Goal: Task Accomplishment & Management: Complete application form

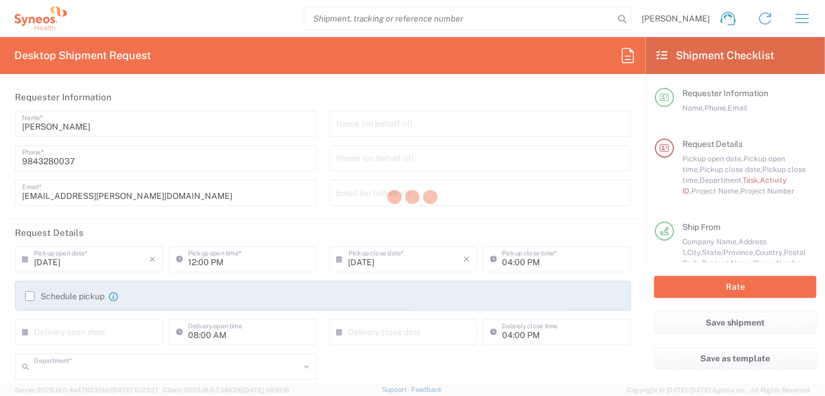
type input "4510"
type input "[US_STATE]"
type input "[GEOGRAPHIC_DATA]"
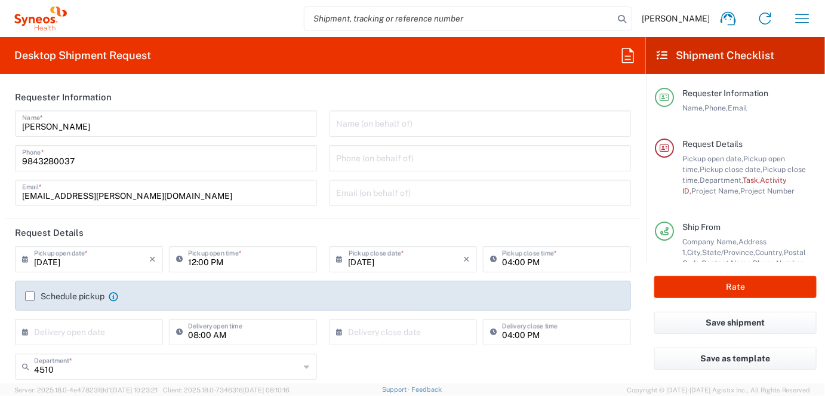
type input "Syneos Health, LLC-[GEOGRAPHIC_DATA] [GEOGRAPHIC_DATA] [GEOGRAPHIC_DATA]"
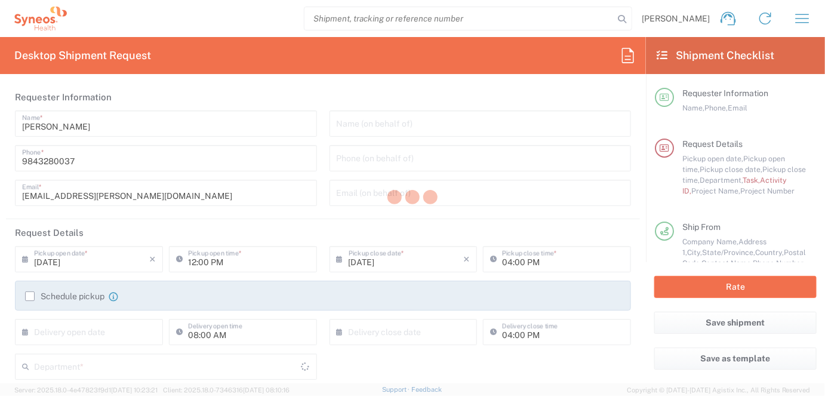
type input "[US_STATE]"
type input "[GEOGRAPHIC_DATA]"
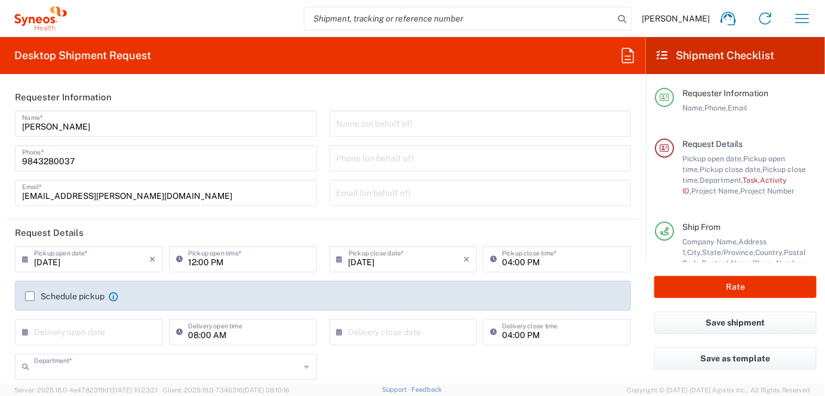
type input "4510"
type input "Syneos Health, LLC-[GEOGRAPHIC_DATA] [GEOGRAPHIC_DATA] [GEOGRAPHIC_DATA]"
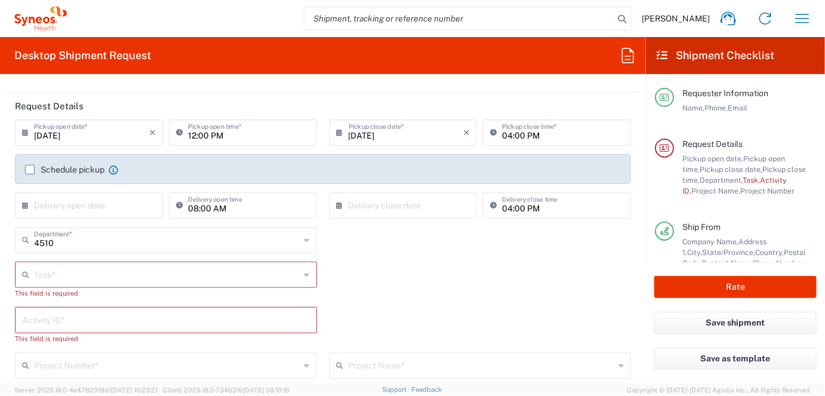
scroll to position [143, 0]
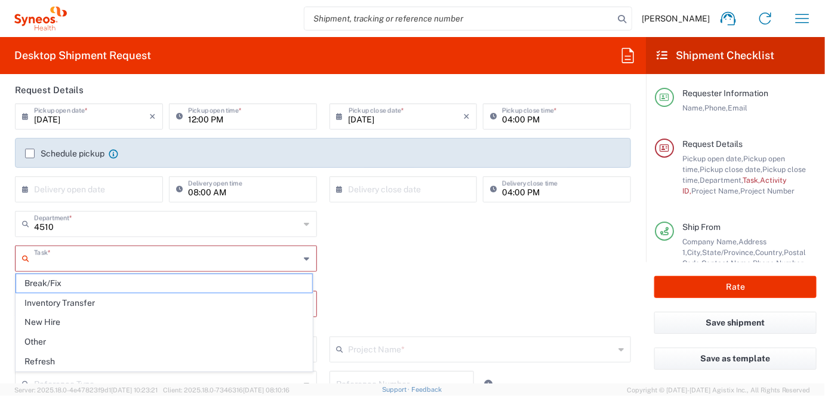
click at [120, 259] on input "text" at bounding box center [167, 257] width 266 height 21
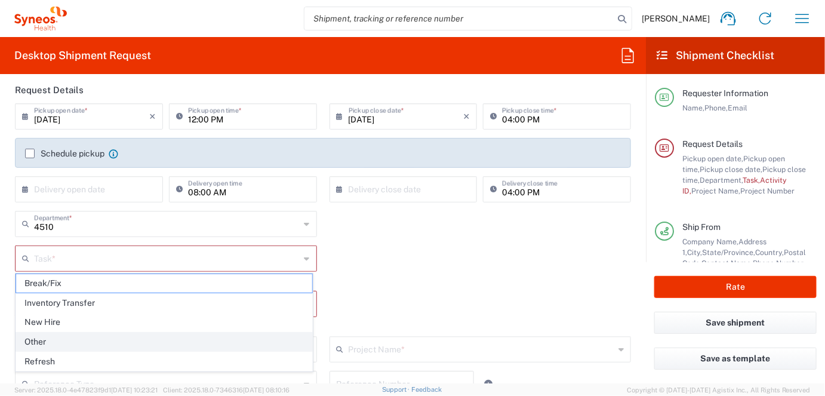
click at [46, 340] on span "Other" at bounding box center [164, 342] width 296 height 19
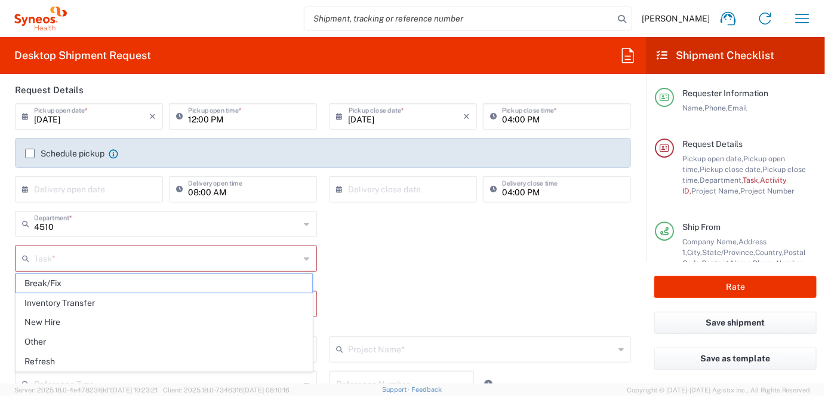
type input "Other"
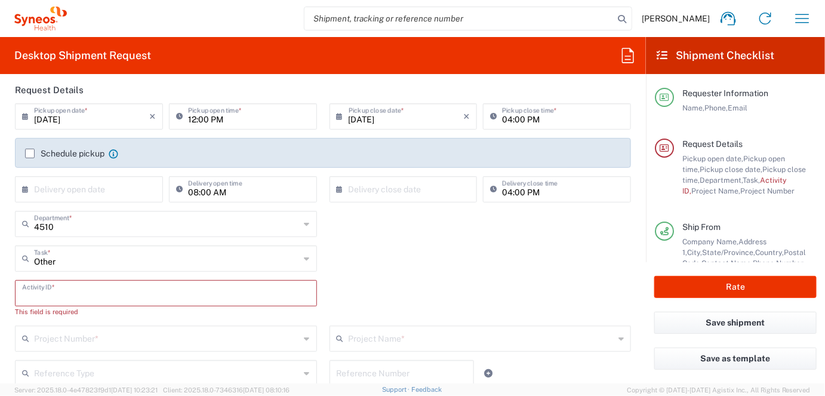
click at [97, 293] on input "text" at bounding box center [166, 292] width 288 height 21
paste input "SCTASK2702631"
type input "SCTASK2702631"
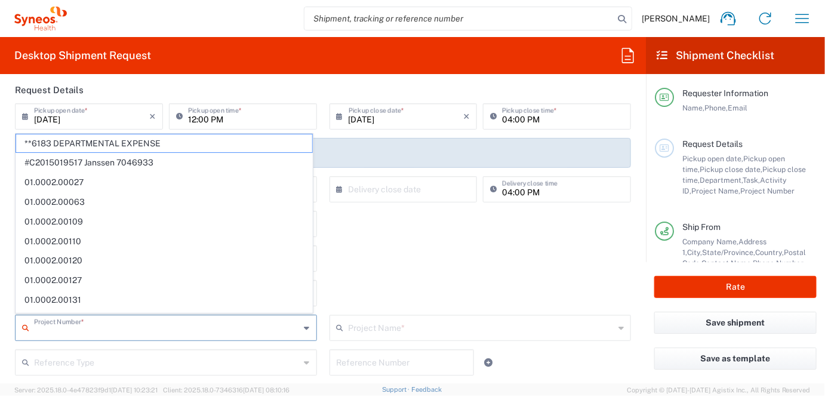
click at [196, 328] on input "text" at bounding box center [167, 326] width 266 height 21
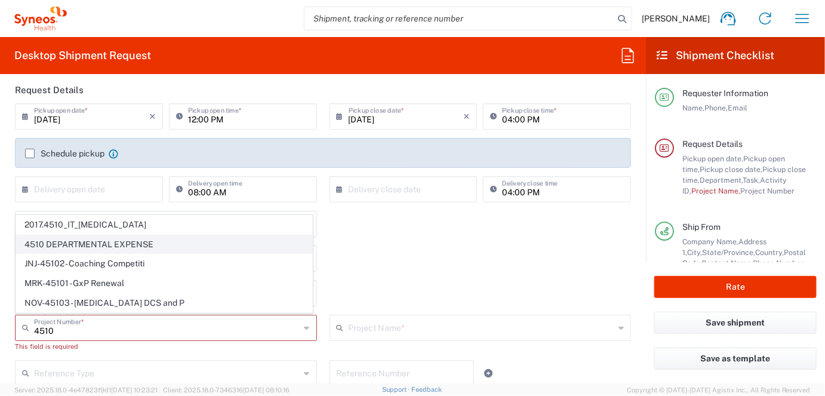
click at [119, 245] on span "4510 DEPARTMENTAL EXPENSE" at bounding box center [164, 244] width 296 height 19
type input "4510 DEPARTMENTAL EXPENSE"
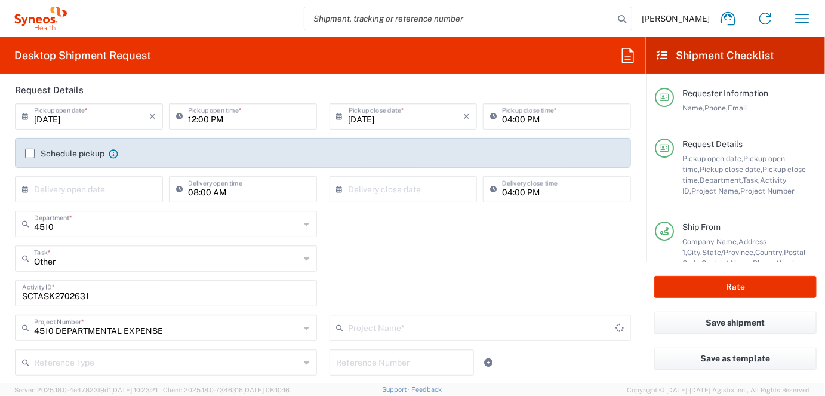
type input "4510 DEPARTMENTAL EXPENSE"
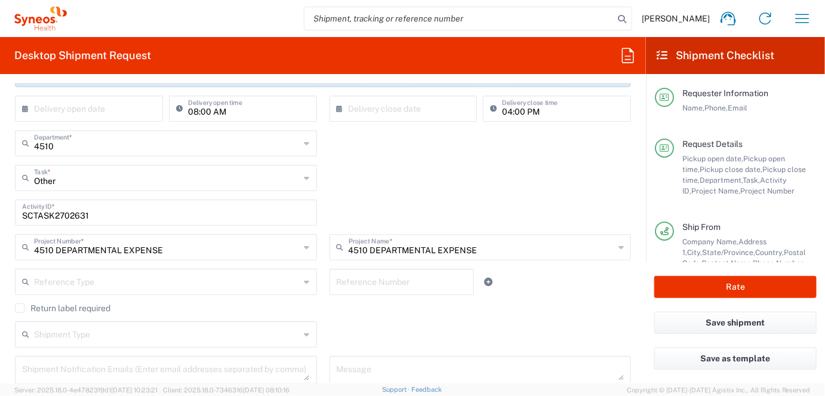
scroll to position [238, 0]
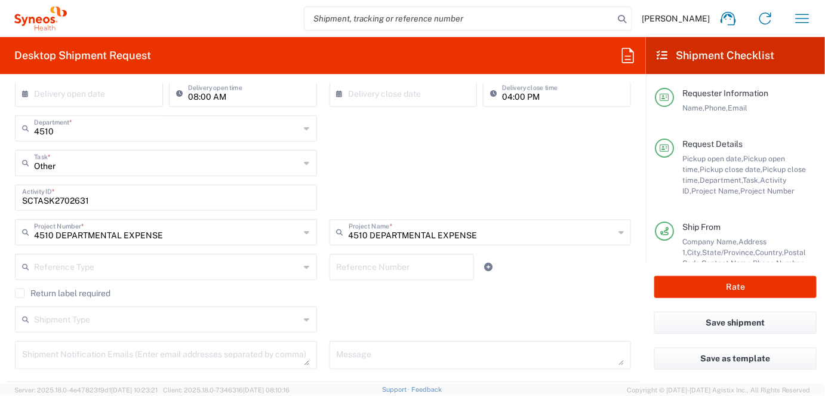
click at [132, 265] on input "text" at bounding box center [167, 266] width 266 height 21
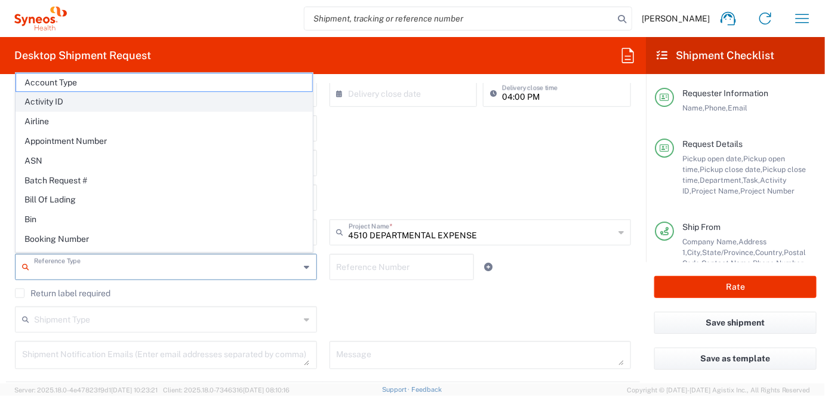
click at [75, 100] on span "Activity ID" at bounding box center [164, 102] width 296 height 19
type input "Activity ID"
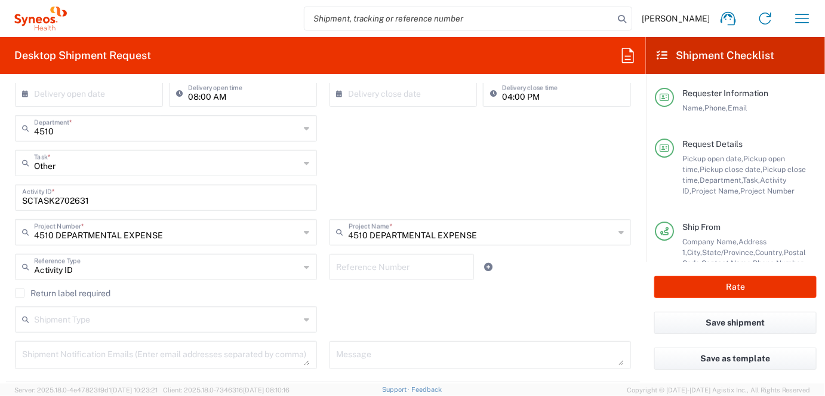
click at [383, 267] on input "text" at bounding box center [402, 266] width 130 height 21
paste input "SCTASK2702631"
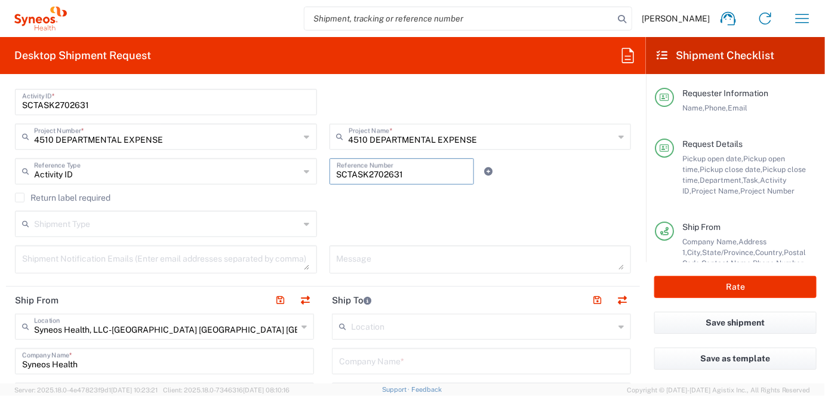
scroll to position [334, 0]
type input "SCTASK2702631"
click at [9, 198] on div "Return label required" at bounding box center [323, 202] width 629 height 18
click at [15, 196] on label "Return label required" at bounding box center [63, 198] width 96 height 10
click at [20, 198] on input "Return label required" at bounding box center [20, 198] width 0 height 0
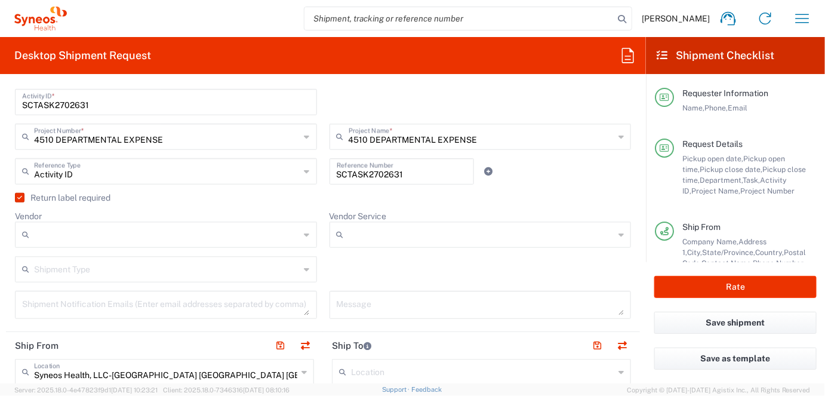
click at [121, 236] on input "Vendor" at bounding box center [167, 234] width 266 height 19
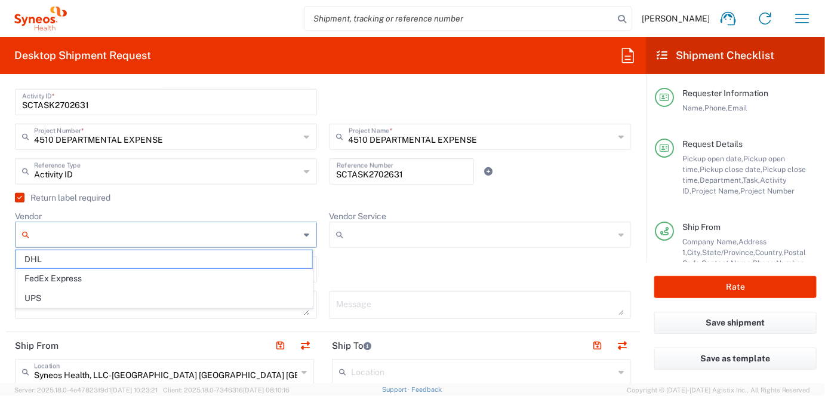
click at [91, 283] on span "FedEx Express" at bounding box center [164, 278] width 296 height 19
type input "FedEx Express"
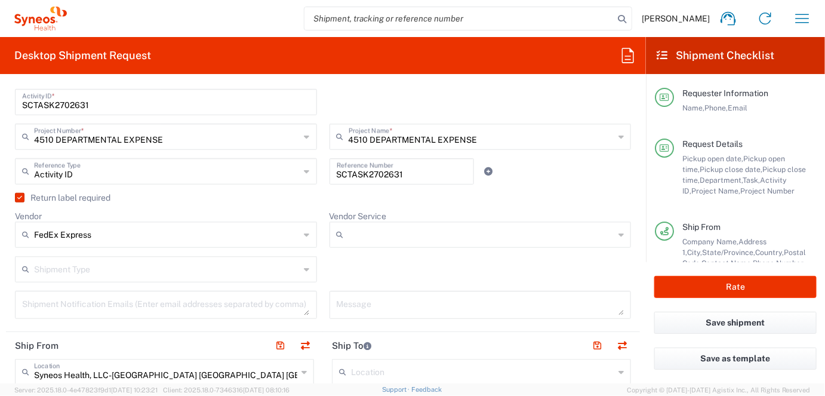
click at [394, 235] on input "Vendor Service" at bounding box center [482, 234] width 266 height 19
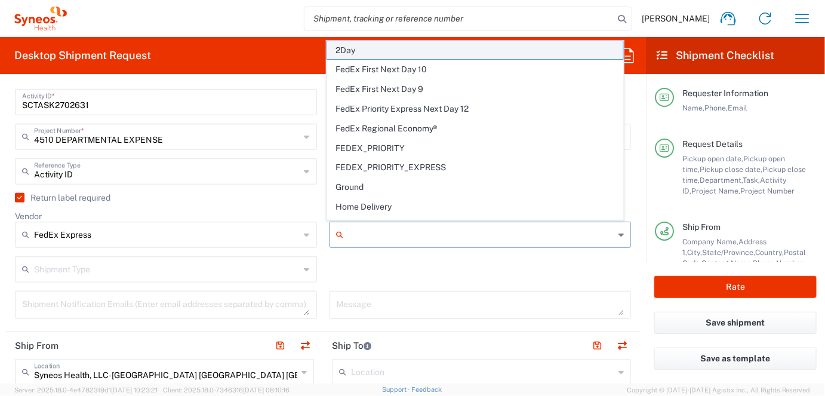
click at [419, 48] on span "2Day" at bounding box center [475, 50] width 296 height 19
type input "2Day"
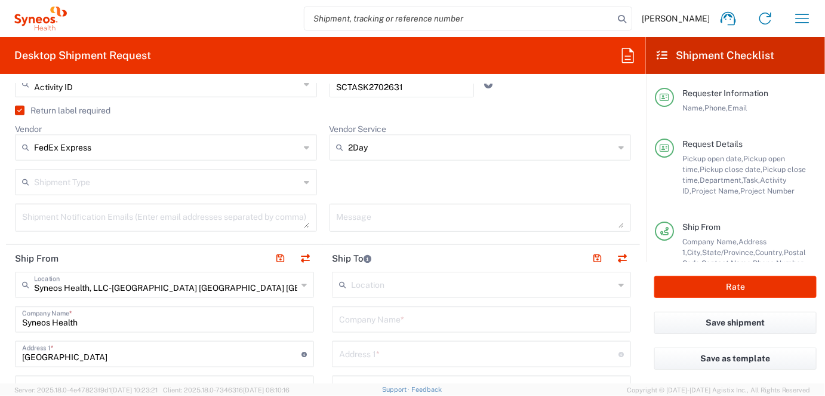
scroll to position [429, 0]
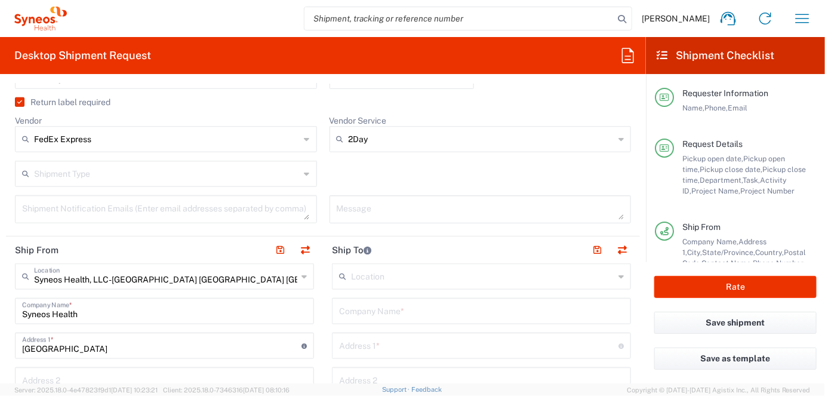
click at [144, 172] on input "text" at bounding box center [167, 172] width 266 height 21
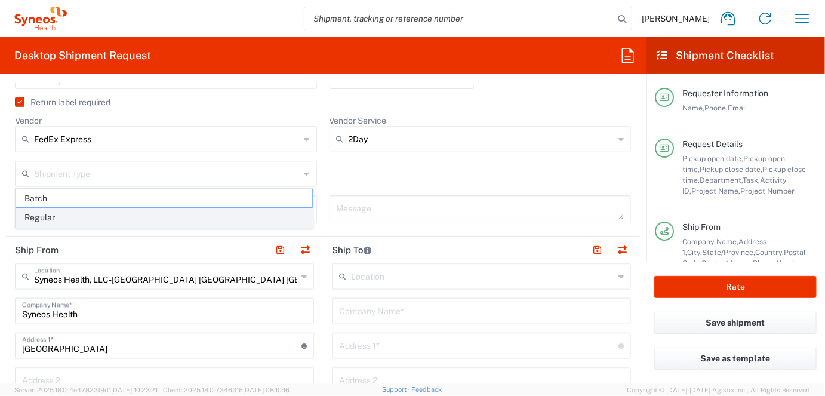
click at [103, 214] on span "Regular" at bounding box center [164, 217] width 296 height 19
type input "Regular"
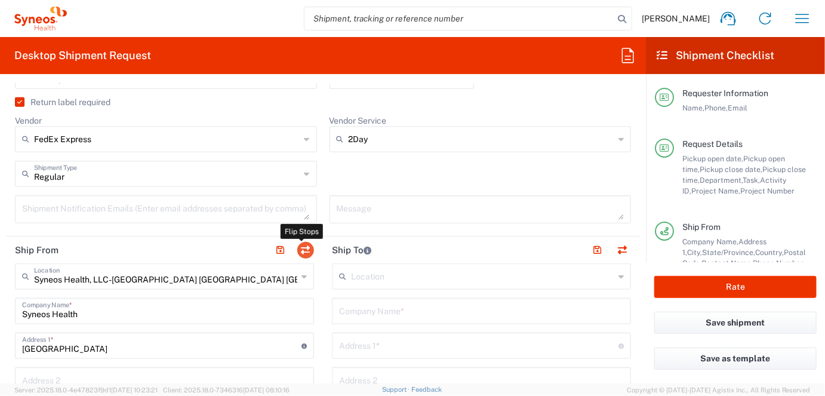
click at [308, 247] on button "button" at bounding box center [305, 250] width 17 height 17
type input "Syneos Health, LLC-[GEOGRAPHIC_DATA] [GEOGRAPHIC_DATA] [GEOGRAPHIC_DATA]"
type input "Syneos Health"
type input "[GEOGRAPHIC_DATA]"
type input "Morrisville"
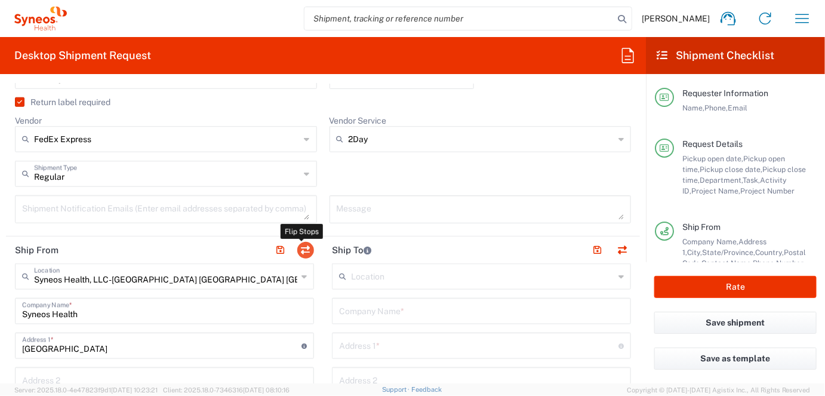
type input "[GEOGRAPHIC_DATA]"
type input "27560"
type input "[PERSON_NAME]"
type input "9843280037"
type input "[EMAIL_ADDRESS][PERSON_NAME][DOMAIN_NAME]"
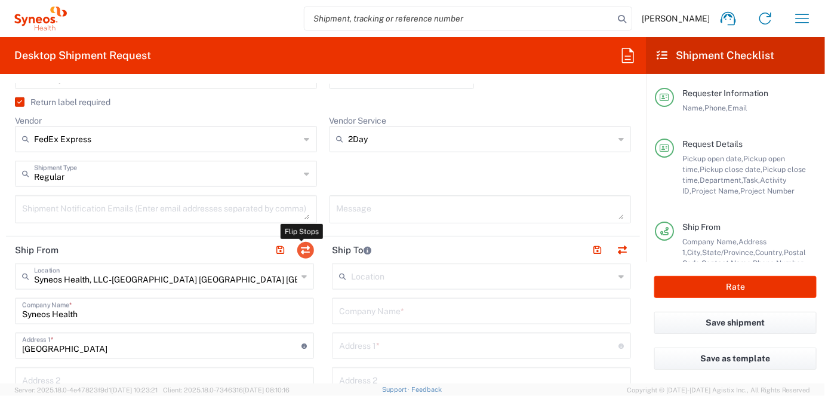
type input "EORI"
type input "TIN"
type input "592407464"
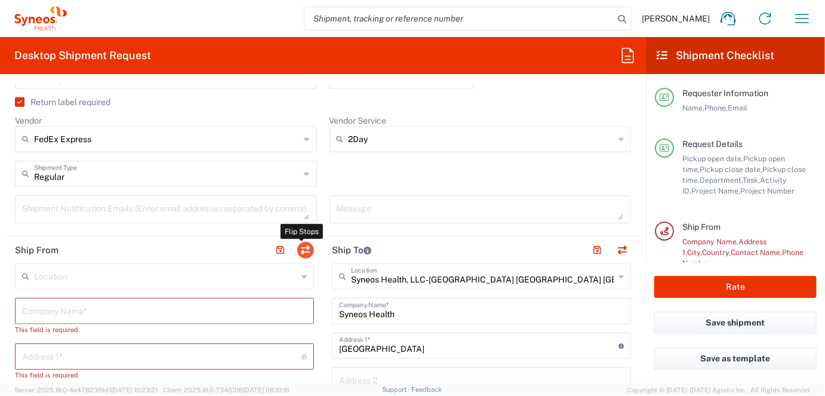
type input "[US_STATE]"
click at [90, 273] on input "text" at bounding box center [165, 275] width 263 height 21
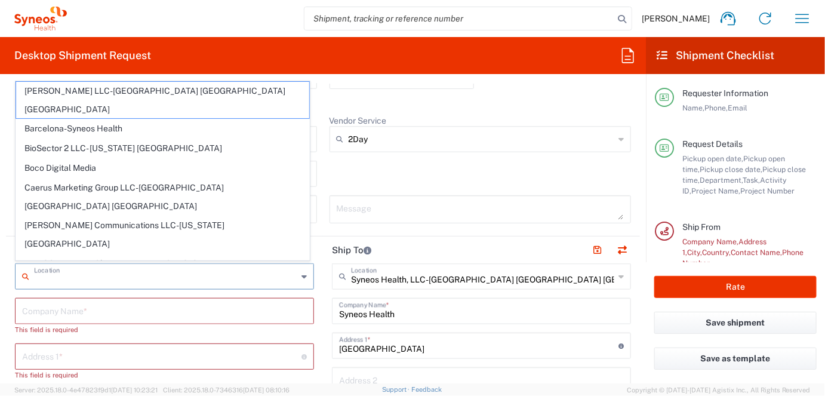
click at [90, 312] on input "text" at bounding box center [164, 310] width 285 height 21
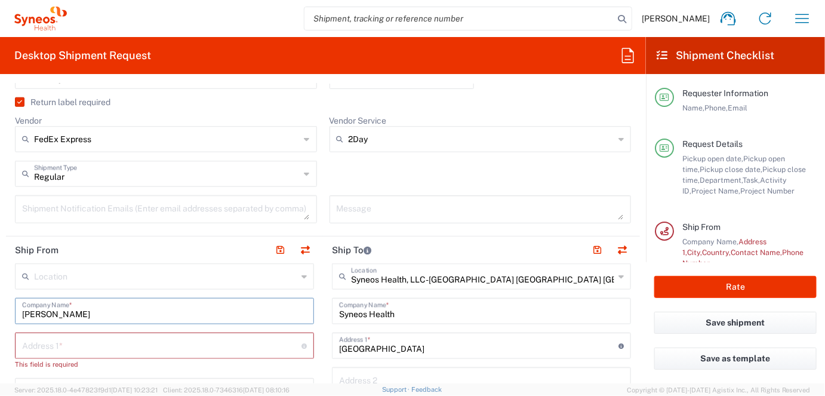
click at [20, 99] on label "Return label required" at bounding box center [63, 102] width 96 height 10
click at [17, 102] on input "Return label required" at bounding box center [17, 102] width 0 height 0
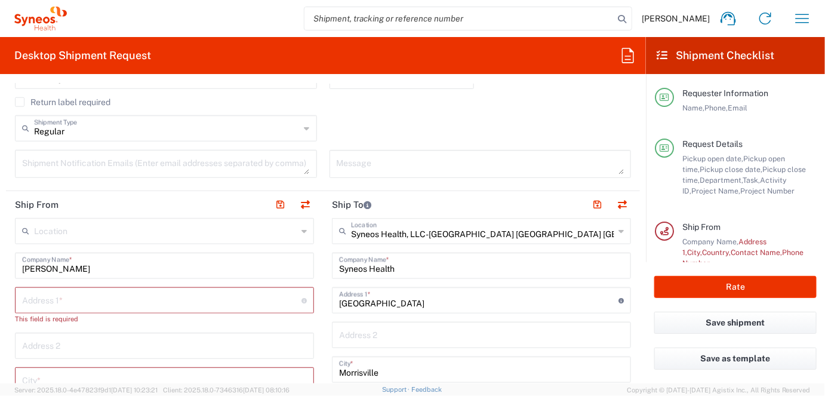
click at [78, 270] on input "[PERSON_NAME]" at bounding box center [164, 264] width 285 height 21
type input "[PERSON_NAME]"
click at [143, 294] on input "text" at bounding box center [161, 299] width 279 height 21
paste input "[STREET_ADDRESS]"
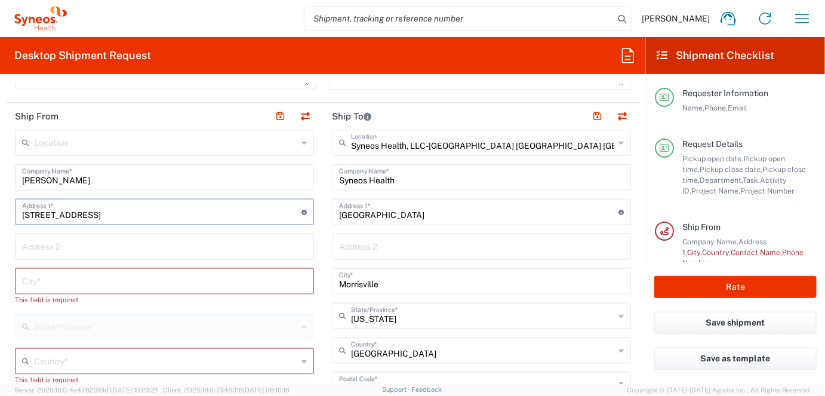
scroll to position [525, 0]
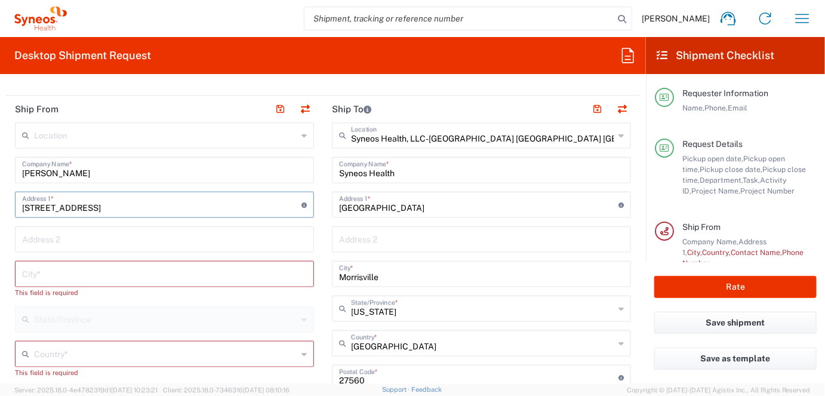
type input "[STREET_ADDRESS]"
click at [74, 268] on input "text" at bounding box center [164, 273] width 285 height 21
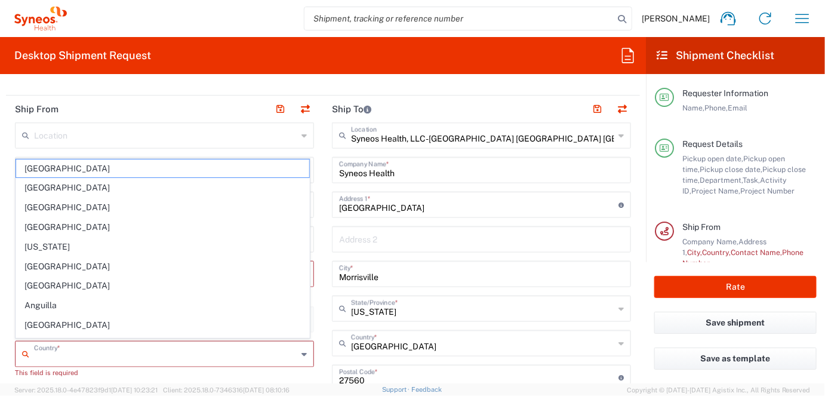
click at [90, 352] on input "text" at bounding box center [165, 353] width 263 height 21
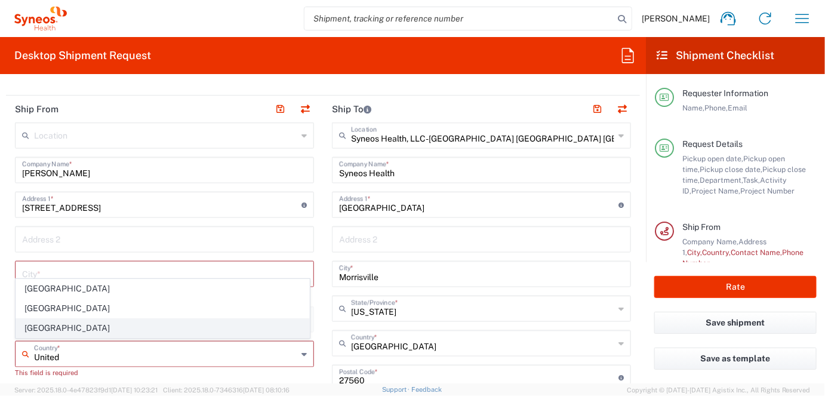
click at [34, 324] on span "[GEOGRAPHIC_DATA]" at bounding box center [162, 328] width 293 height 19
type input "[GEOGRAPHIC_DATA]"
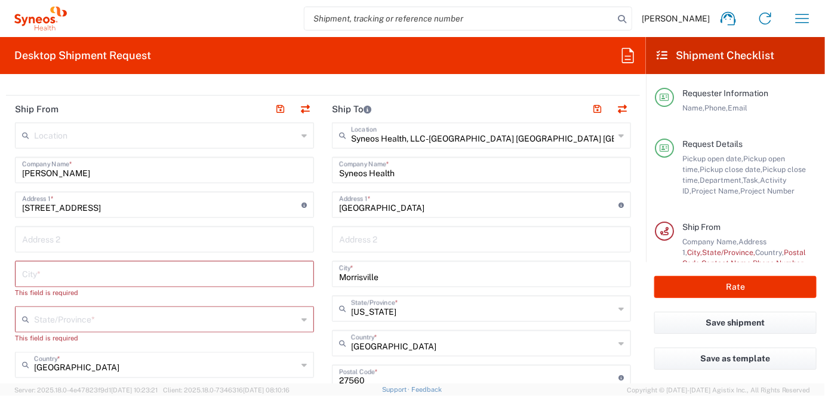
click at [88, 319] on input "text" at bounding box center [165, 318] width 263 height 21
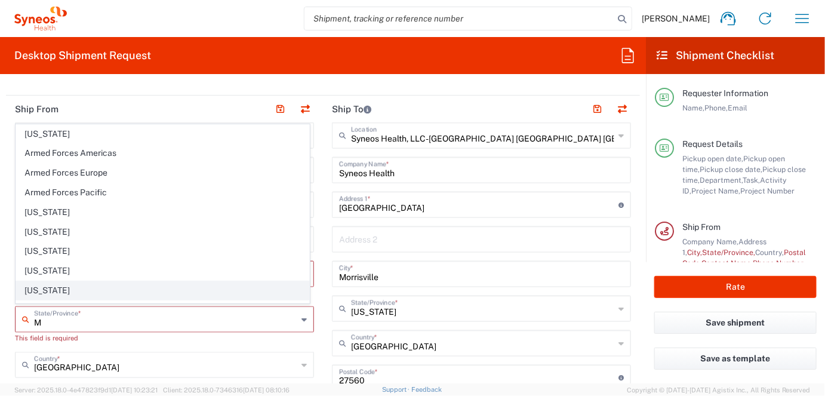
click at [42, 287] on span "[US_STATE]" at bounding box center [162, 290] width 293 height 19
type input "[US_STATE]"
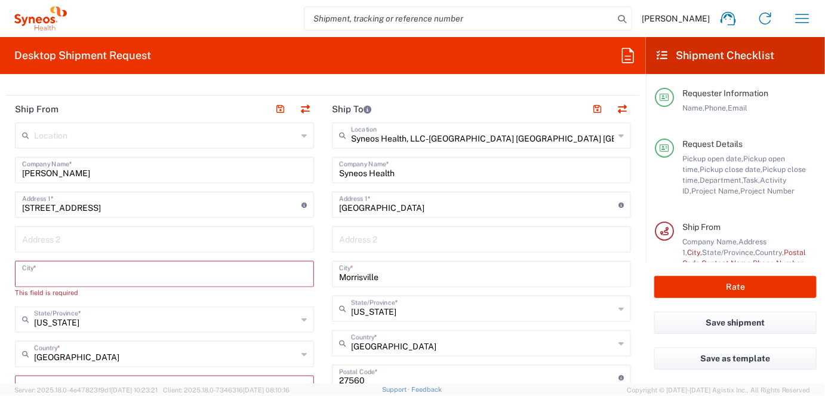
click at [48, 272] on input "text" at bounding box center [164, 273] width 285 height 21
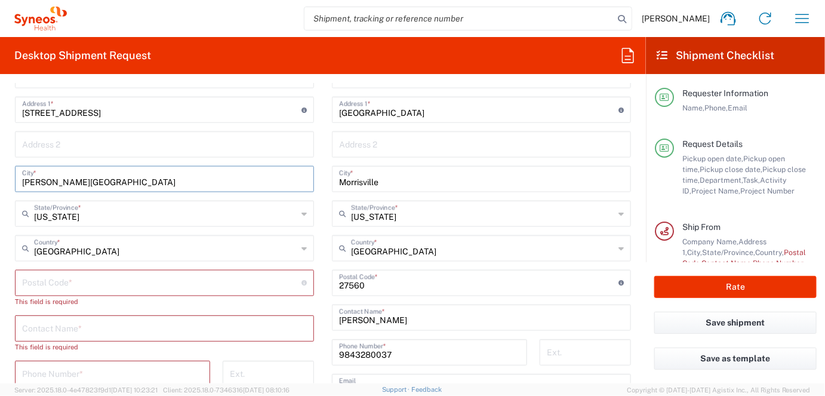
scroll to position [620, 0]
type input "[PERSON_NAME][GEOGRAPHIC_DATA]"
click at [83, 277] on input "undefined" at bounding box center [161, 281] width 279 height 21
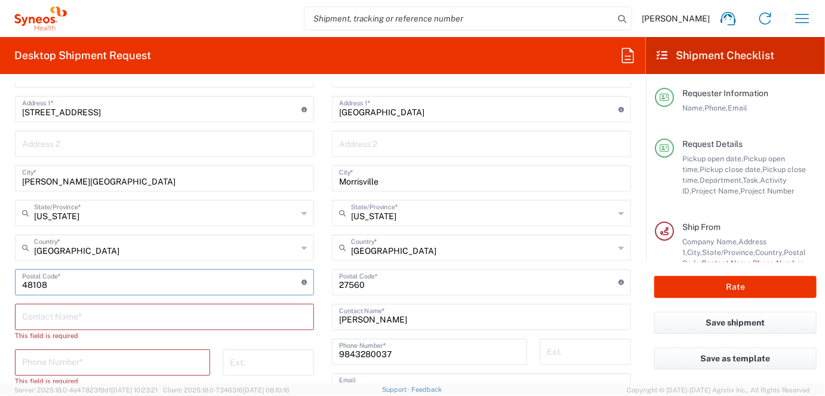
type input "48108"
click at [87, 314] on input "text" at bounding box center [164, 316] width 285 height 21
click at [87, 313] on input "text" at bounding box center [164, 316] width 285 height 21
paste input "[PHONE_NUMBER]"
type input "[PHONE_NUMBER]"
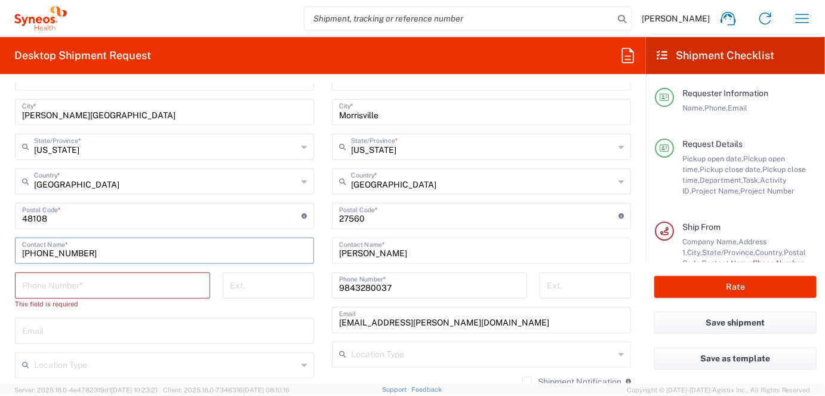
scroll to position [716, 0]
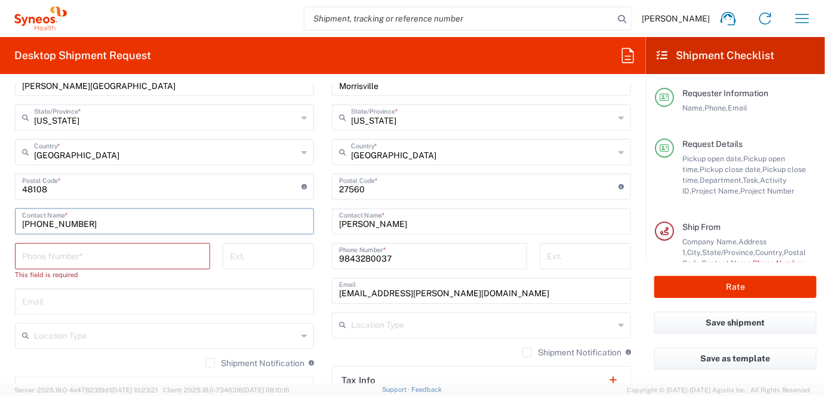
drag, startPoint x: 86, startPoint y: 220, endPoint x: 11, endPoint y: 222, distance: 74.7
click at [11, 222] on main "Location [PERSON_NAME] LLC-[GEOGRAPHIC_DATA] [GEOGRAPHIC_DATA] [GEOGRAPHIC_DATA…" at bounding box center [164, 187] width 317 height 512
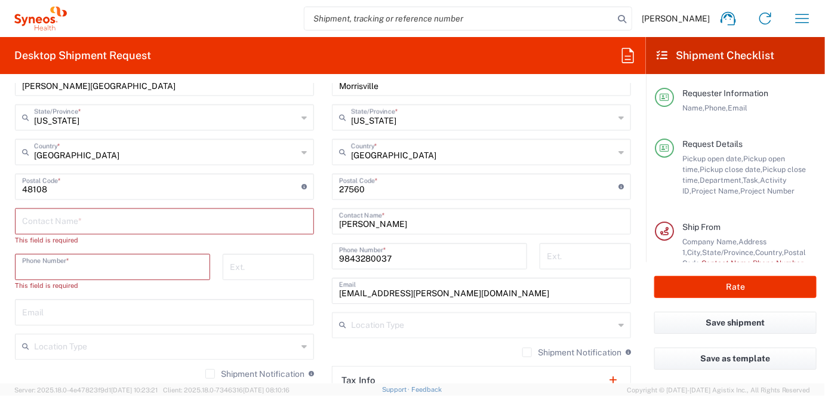
click at [60, 260] on input "tel" at bounding box center [112, 266] width 181 height 21
paste input "[PHONE_NUMBER]"
type input "[PHONE_NUMBER]"
click at [45, 218] on input "text" at bounding box center [164, 220] width 285 height 21
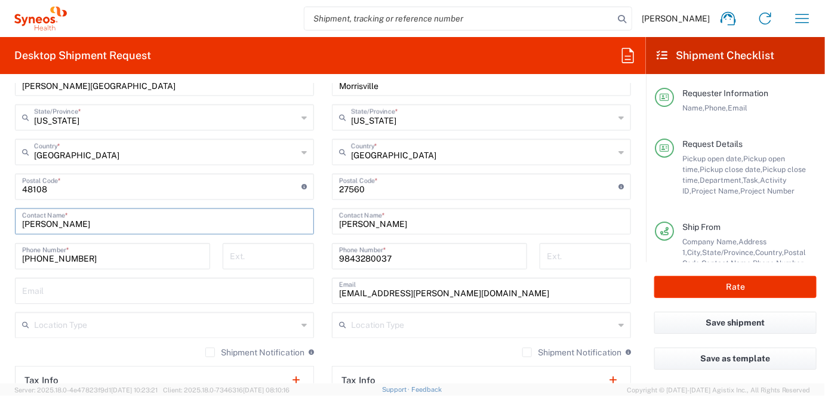
type input "[PERSON_NAME]"
click at [110, 290] on input "text" at bounding box center [164, 289] width 285 height 21
click at [85, 293] on input "text" at bounding box center [164, 289] width 285 height 21
paste input "[PERSON_NAME][EMAIL_ADDRESS][DOMAIN_NAME]>"
type input "[PERSON_NAME][EMAIL_ADDRESS][DOMAIN_NAME]"
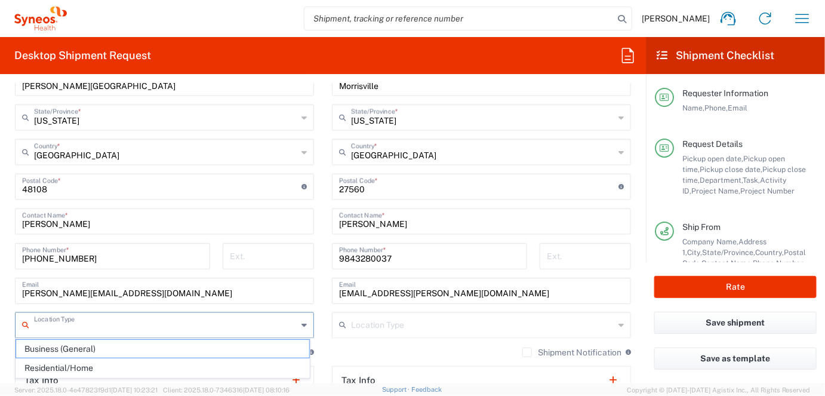
click at [121, 325] on input "text" at bounding box center [165, 324] width 263 height 21
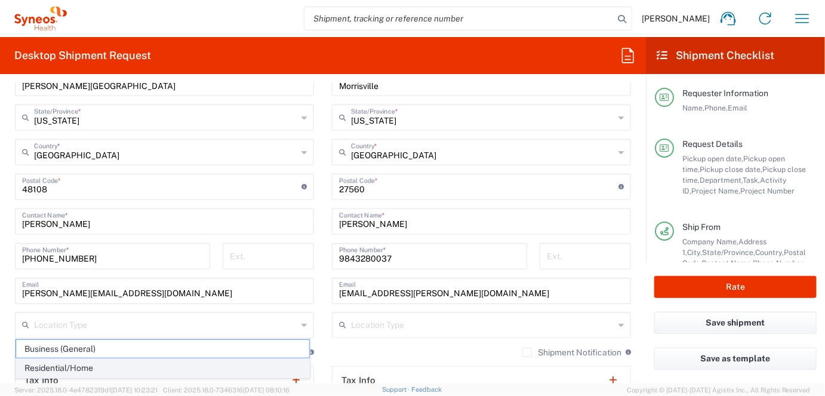
click at [99, 367] on span "Residential/Home" at bounding box center [162, 368] width 293 height 19
type input "Residential/Home"
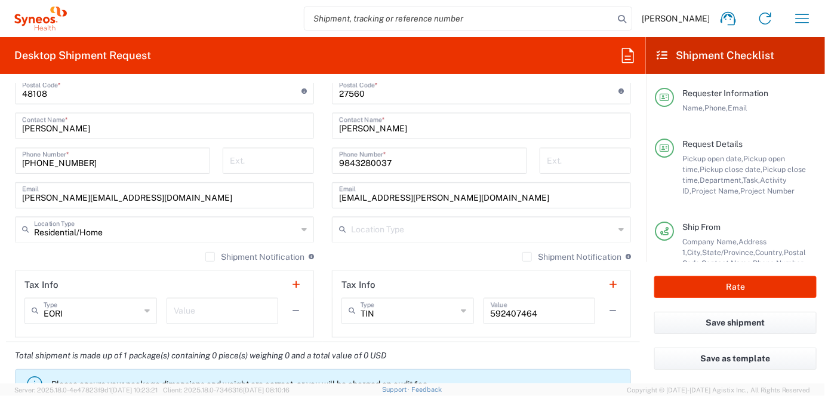
scroll to position [860, 0]
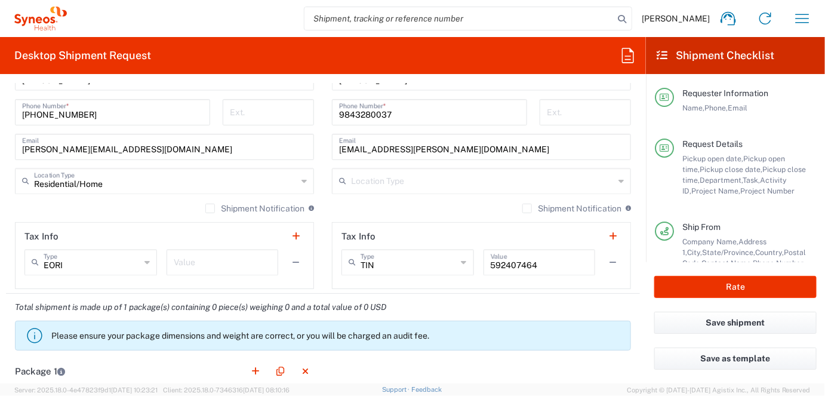
click at [379, 180] on input "text" at bounding box center [482, 180] width 263 height 21
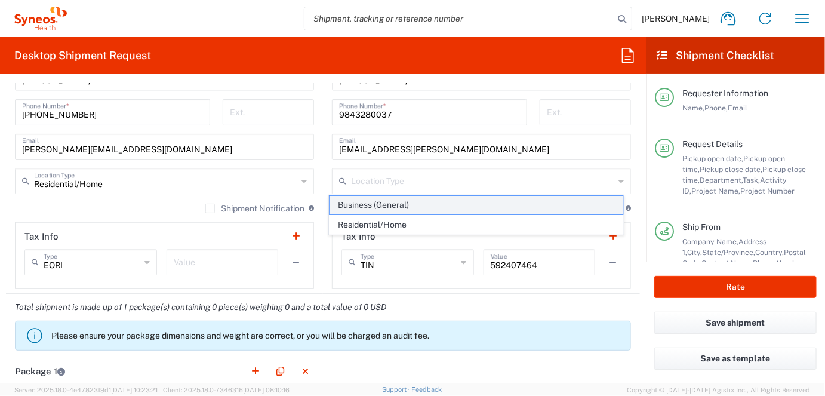
click at [379, 206] on span "Business (General)" at bounding box center [476, 205] width 293 height 19
type input "Business (General)"
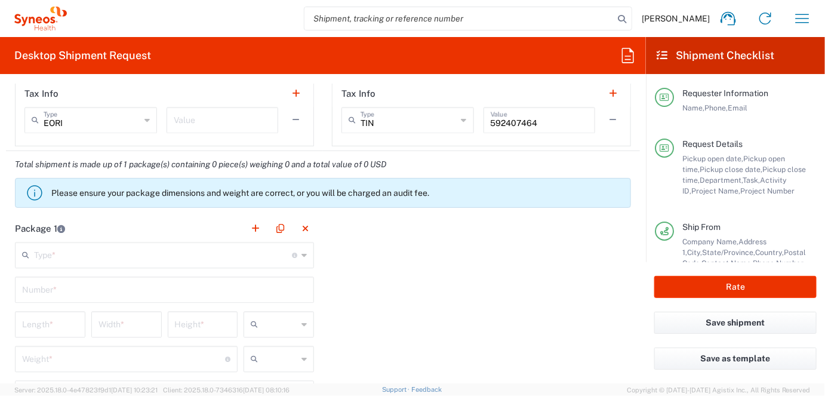
scroll to position [1051, 0]
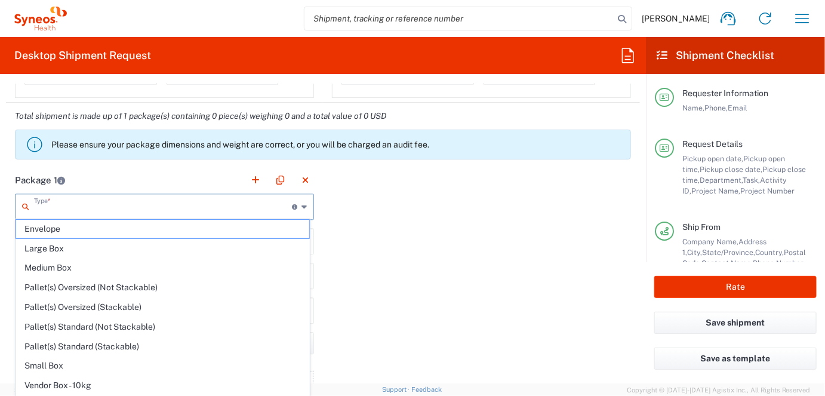
click at [128, 209] on input "text" at bounding box center [163, 205] width 258 height 21
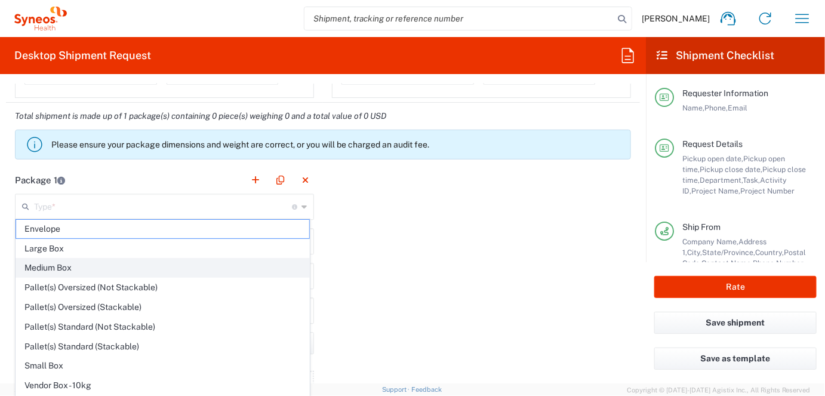
click at [62, 270] on span "Medium Box" at bounding box center [162, 268] width 293 height 19
type input "Medium Box"
type input "13"
type input "11.5"
type input "2.5"
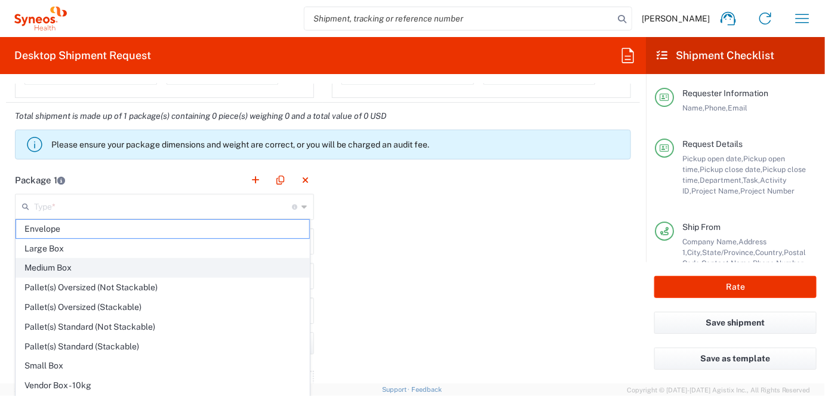
type input "in"
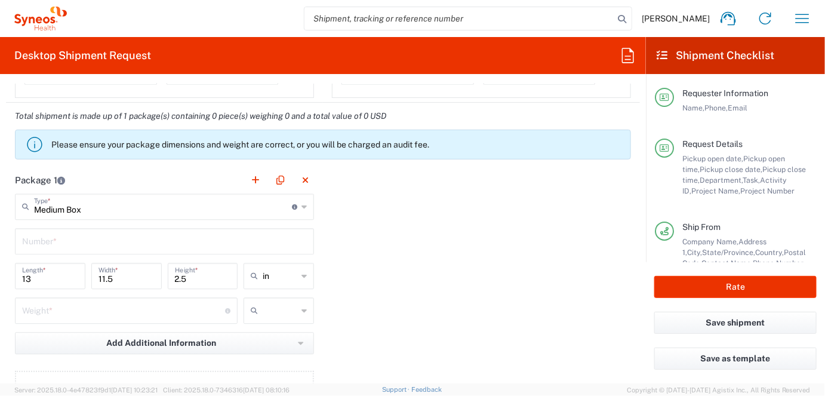
click at [115, 236] on input "text" at bounding box center [164, 240] width 285 height 21
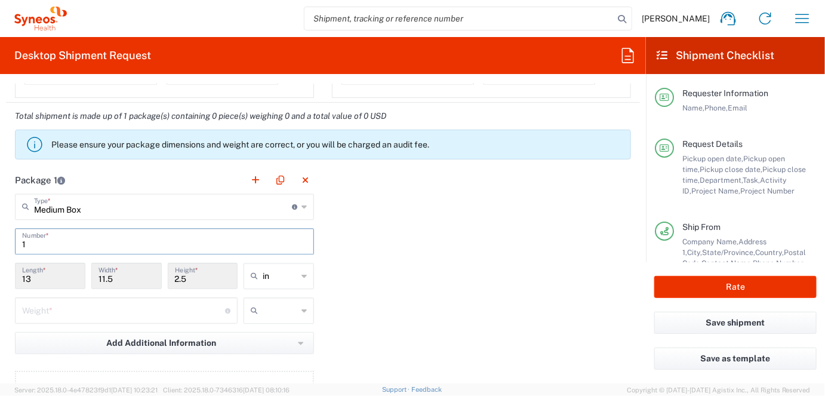
type input "1"
click at [96, 309] on input "number" at bounding box center [123, 309] width 203 height 21
type input "7"
click at [275, 311] on input "text" at bounding box center [280, 310] width 35 height 19
click at [279, 353] on span "lbs" at bounding box center [275, 352] width 67 height 19
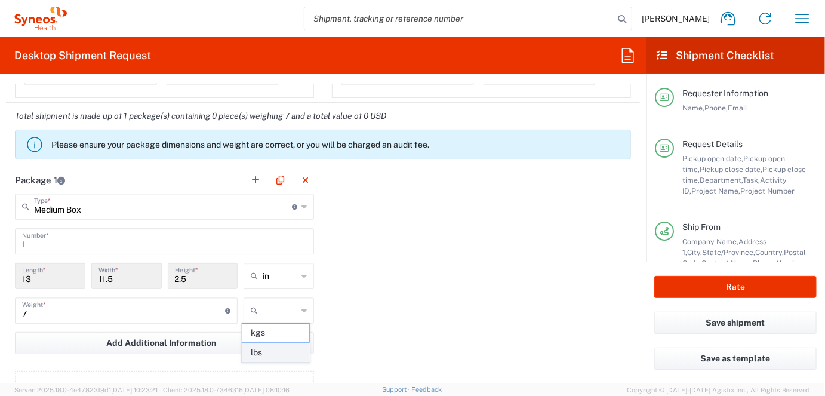
type input "lbs"
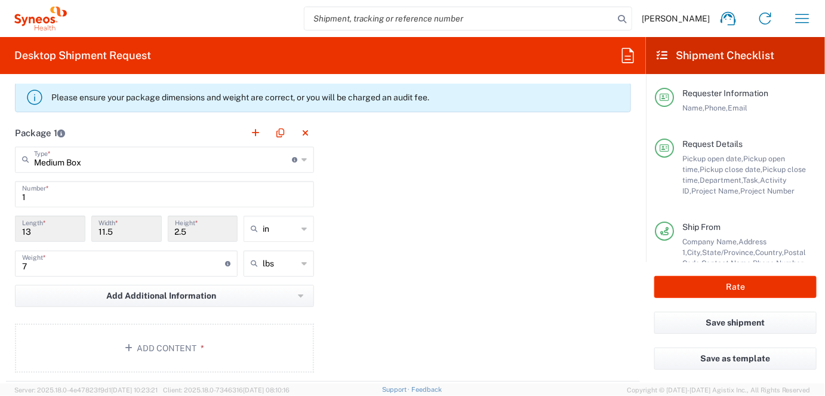
scroll to position [1146, 0]
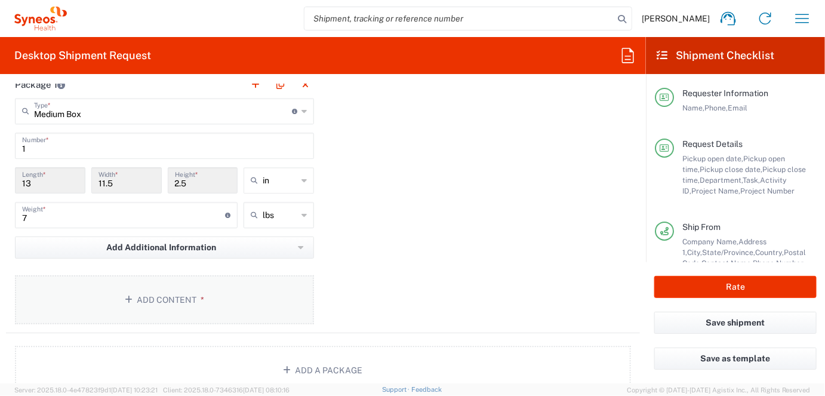
click at [170, 294] on button "Add Content *" at bounding box center [164, 299] width 299 height 49
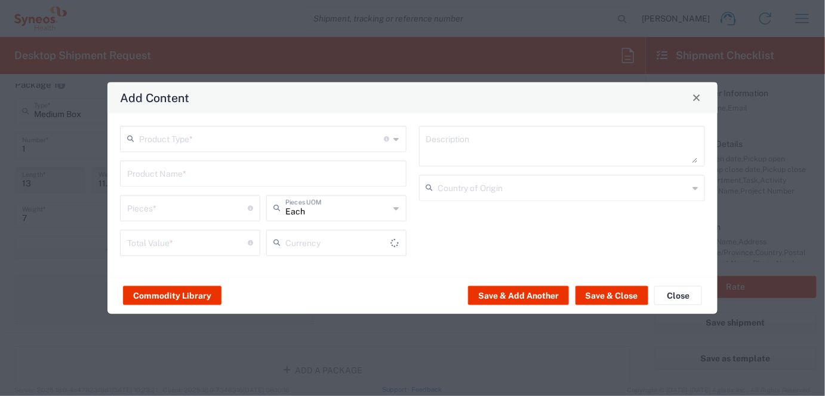
type input "US Dollar"
click at [203, 137] on input "text" at bounding box center [261, 137] width 245 height 21
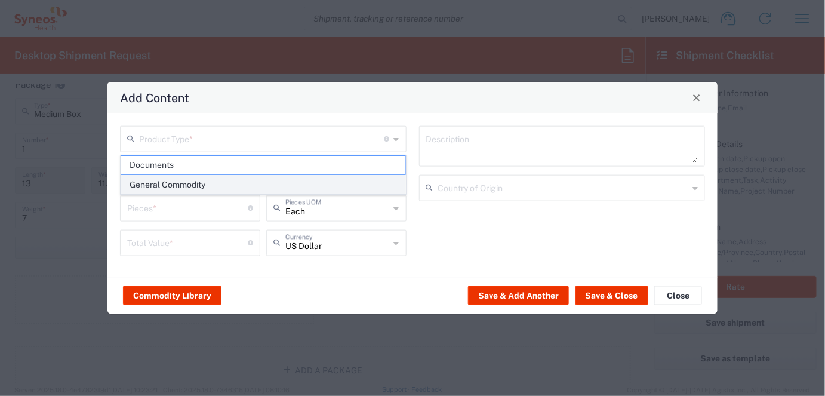
click at [196, 185] on span "General Commodity" at bounding box center [263, 185] width 284 height 19
type input "General Commodity"
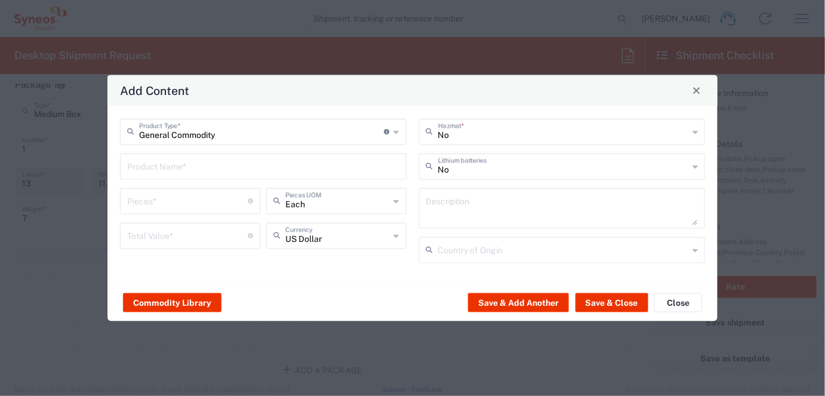
click at [187, 166] on input "text" at bounding box center [263, 165] width 272 height 21
type input "lenovo"
drag, startPoint x: 193, startPoint y: 166, endPoint x: 116, endPoint y: 168, distance: 77.1
click at [116, 168] on div "General Commodity Product Type * Document: Paper document generated internally …" at bounding box center [263, 194] width 299 height 153
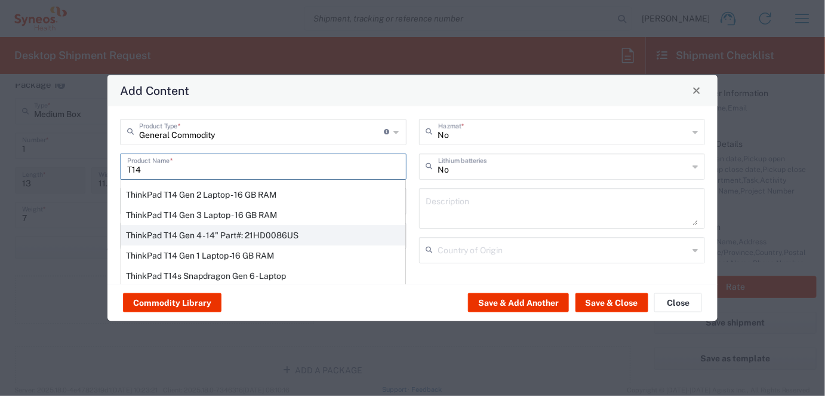
click at [168, 232] on div "ThinkPad T14 Gen 4 - 14" Part#: 21HD0086US" at bounding box center [263, 235] width 284 height 20
type input "ThinkPad T14 Gen 4 - 14" Part#: 21HD0086US"
type input "1"
type textarea "vPro Enterprise; 16 GB RAM; 256 GB SSD;"
type input "[GEOGRAPHIC_DATA]"
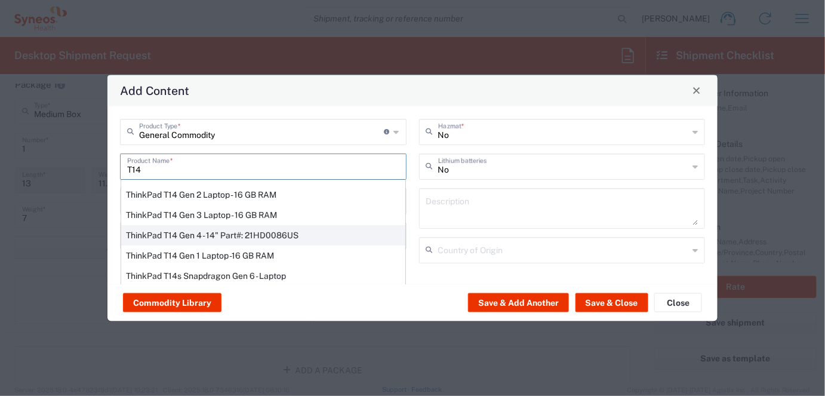
type input "Yes"
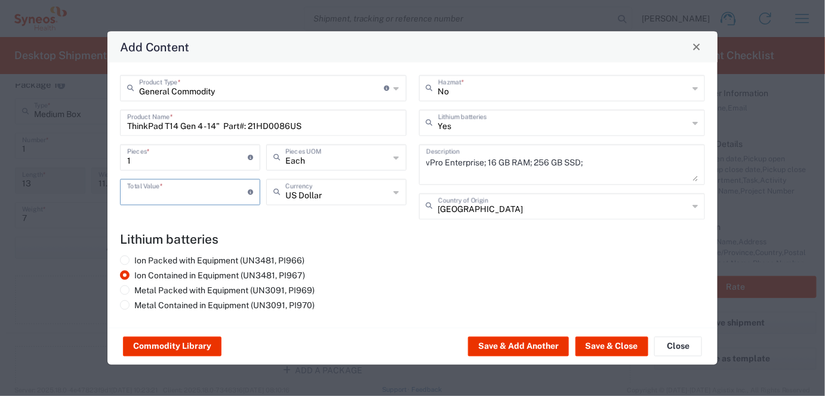
click at [187, 195] on input "number" at bounding box center [187, 190] width 121 height 21
type input "1500"
click at [589, 343] on button "Save & Close" at bounding box center [612, 346] width 73 height 19
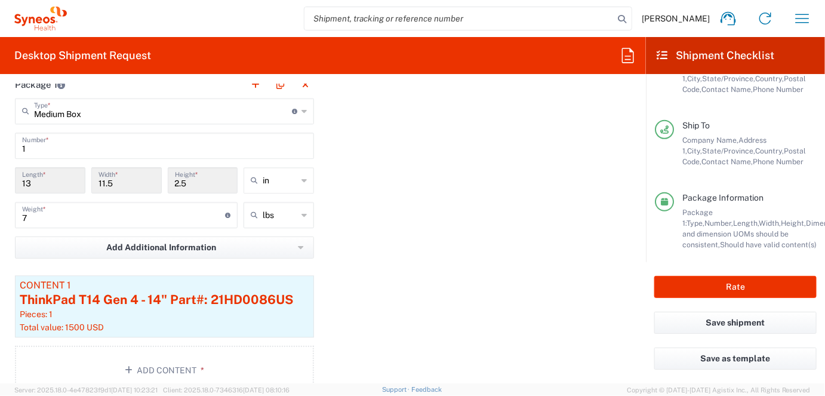
scroll to position [196, 0]
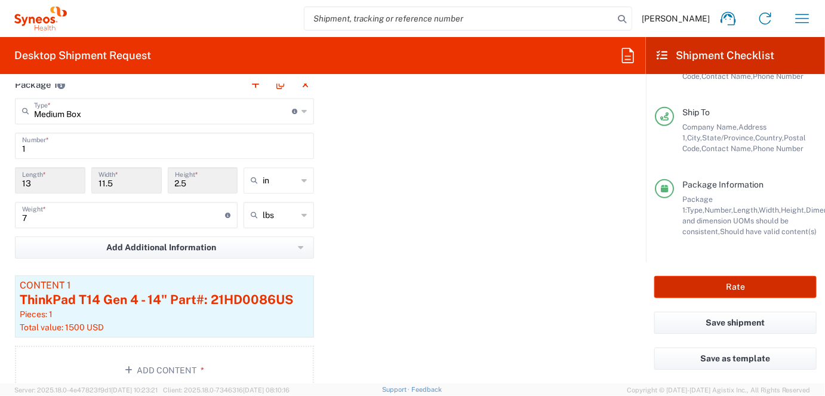
click at [738, 287] on button "Rate" at bounding box center [735, 287] width 162 height 22
type input "4510 DEPARTMENTAL EXPENSE"
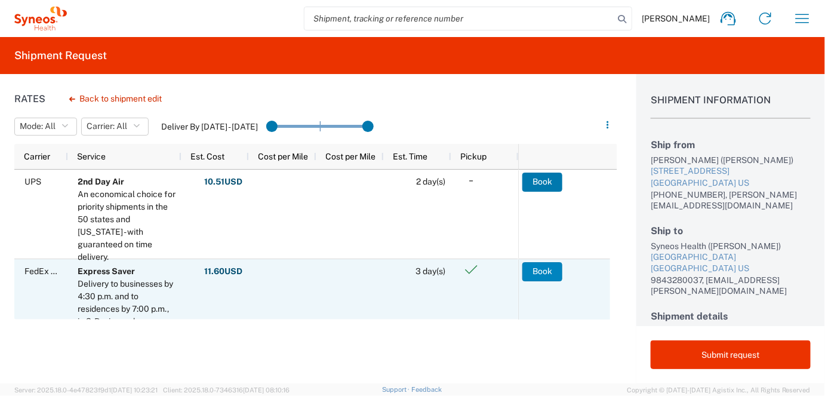
click at [550, 270] on button "Book" at bounding box center [542, 271] width 40 height 19
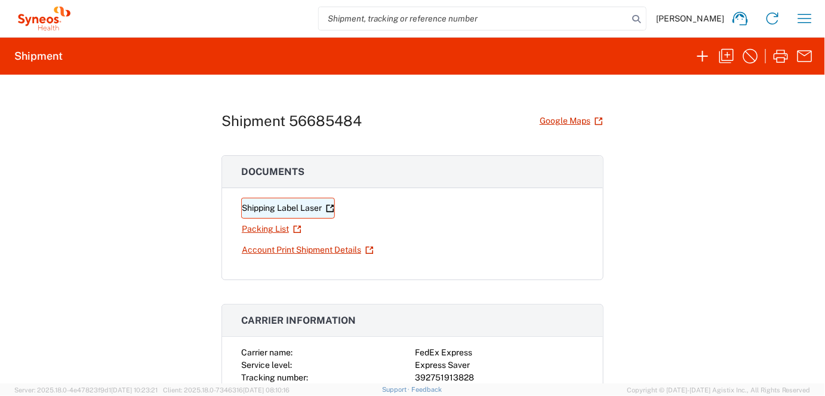
click at [287, 209] on link "Shipping Label Laser" at bounding box center [288, 208] width 94 height 21
